Goal: Task Accomplishment & Management: Use online tool/utility

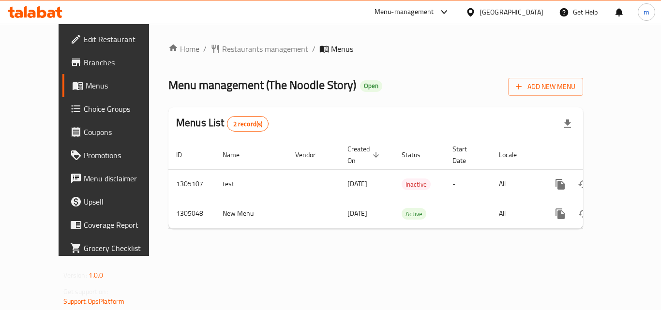
click at [84, 109] on span "Choice Groups" at bounding box center [122, 109] width 77 height 12
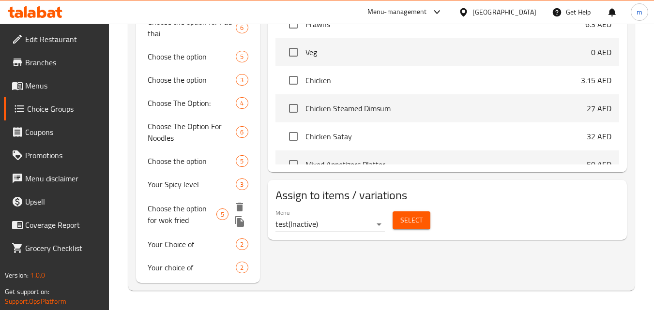
scroll to position [447, 0]
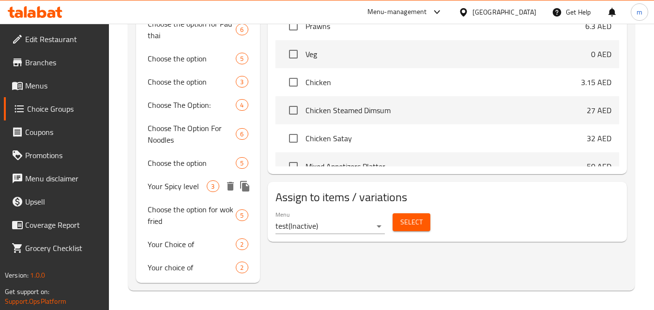
click at [189, 190] on span "Your Spicy level" at bounding box center [177, 187] width 59 height 12
type input "Your Spicy level"
type input "مستوى حار الخاص بك"
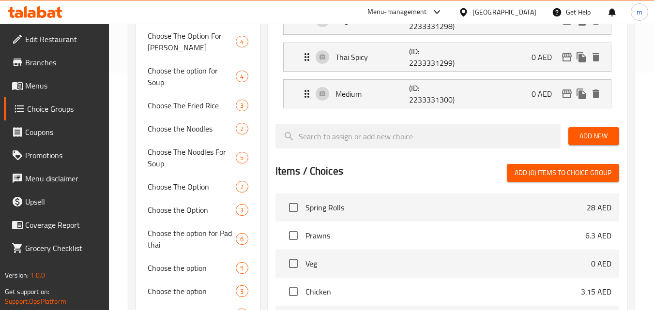
scroll to position [302, 0]
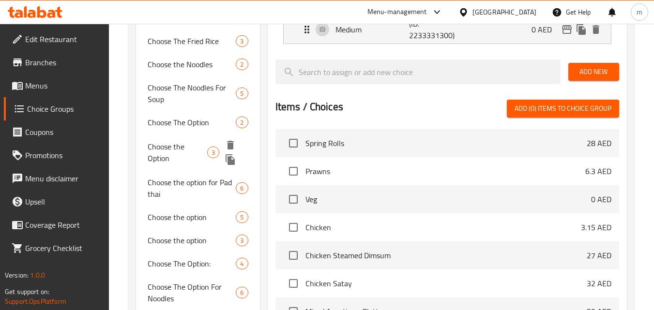
click at [202, 152] on span "Choose the Option" at bounding box center [178, 152] width 60 height 23
type input "Choose the Option"
type input "اختر الخيار"
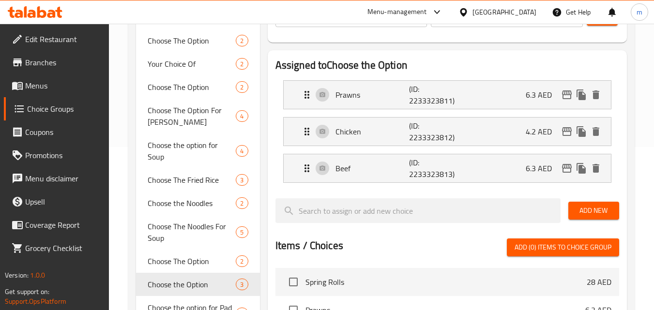
scroll to position [108, 0]
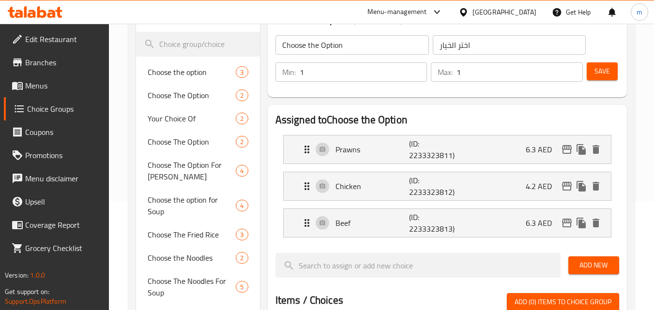
click at [46, 7] on icon at bounding box center [35, 12] width 55 height 12
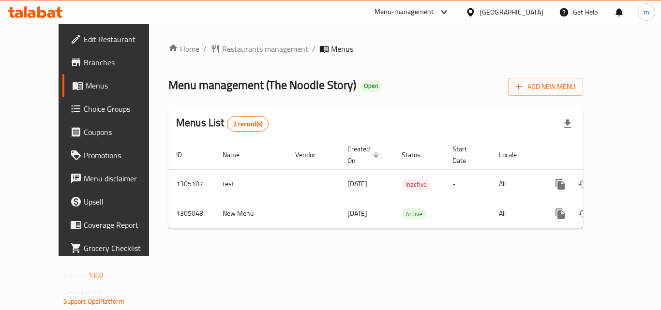
click at [84, 108] on span "Choice Groups" at bounding box center [122, 109] width 77 height 12
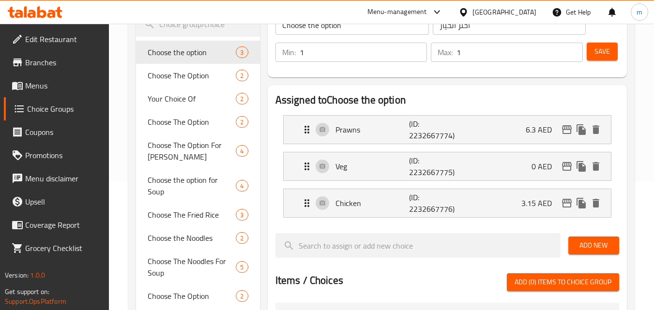
scroll to position [145, 0]
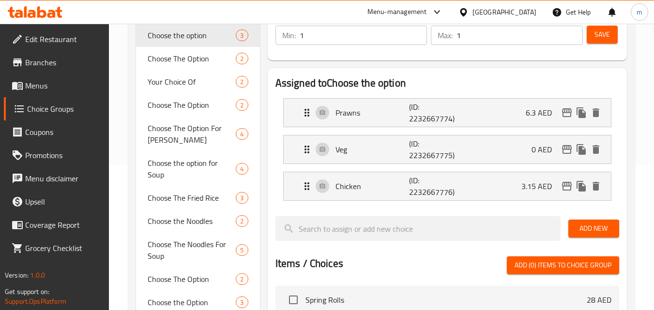
click at [41, 16] on icon at bounding box center [41, 12] width 9 height 12
